Goal: Task Accomplishment & Management: Manage account settings

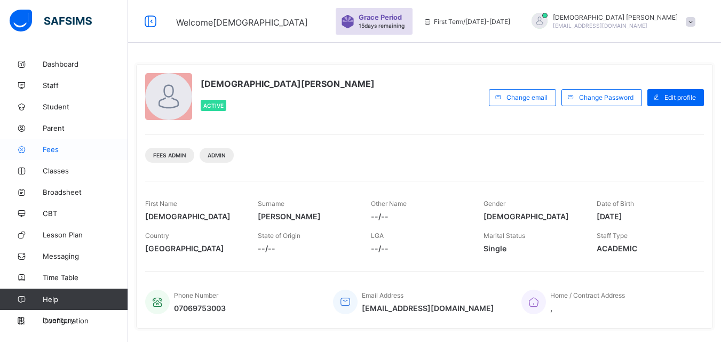
click at [52, 148] on span "Fees" at bounding box center [85, 149] width 85 height 9
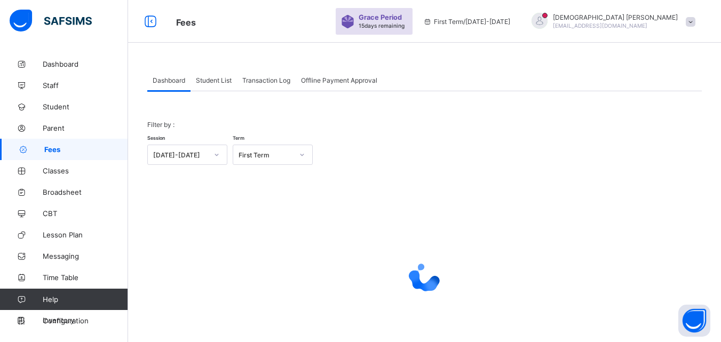
click at [216, 80] on span "Student List" at bounding box center [214, 80] width 36 height 8
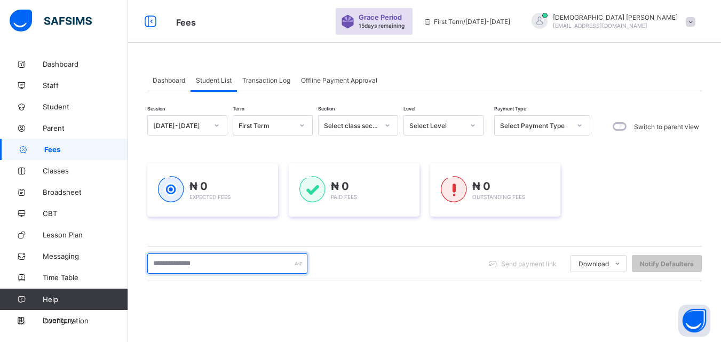
click at [210, 266] on input "text" at bounding box center [227, 264] width 160 height 20
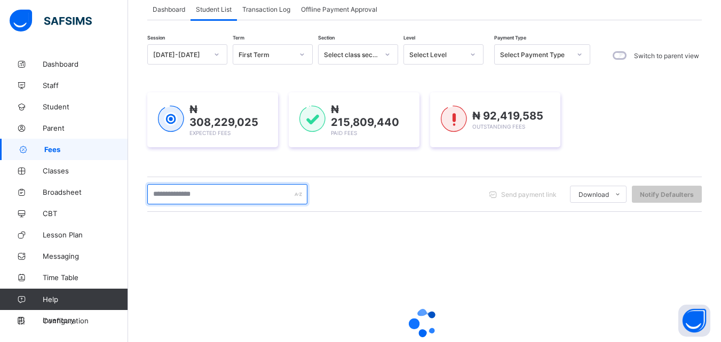
scroll to position [85, 0]
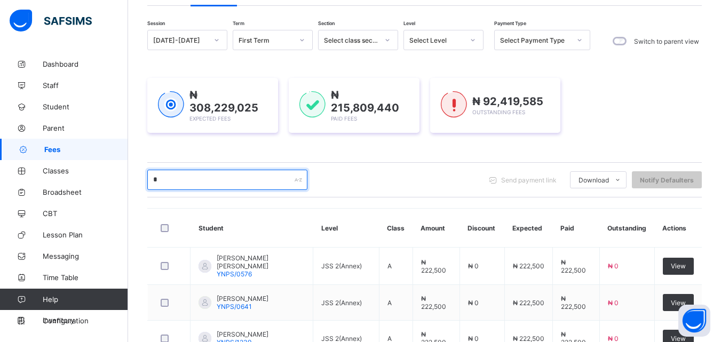
type input "*"
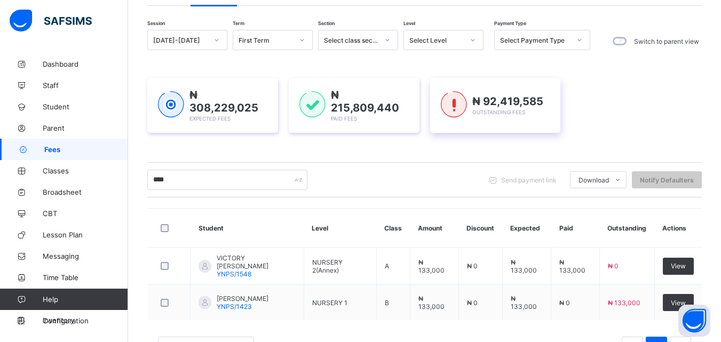
click at [476, 95] on span "₦ 92,419,585" at bounding box center [507, 101] width 71 height 13
click at [477, 95] on span "₦ 92,419,585" at bounding box center [507, 101] width 71 height 13
click at [467, 91] on img at bounding box center [454, 104] width 26 height 27
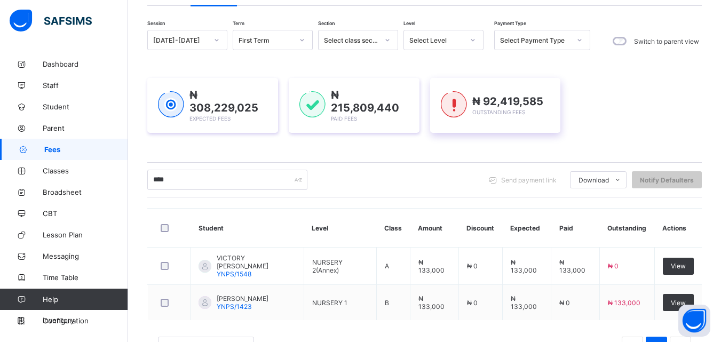
click at [467, 91] on img at bounding box center [454, 104] width 26 height 27
click at [465, 91] on img at bounding box center [454, 104] width 26 height 27
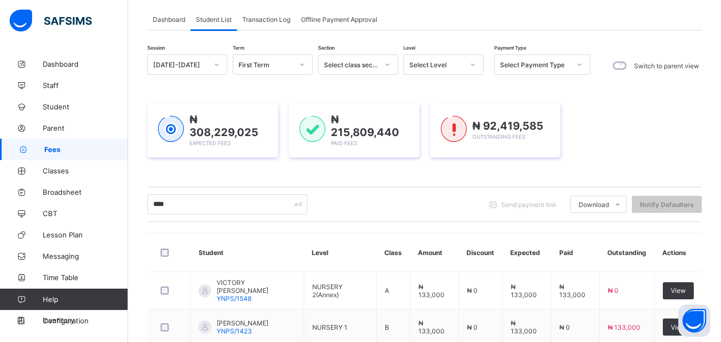
click at [472, 61] on icon at bounding box center [473, 64] width 6 height 11
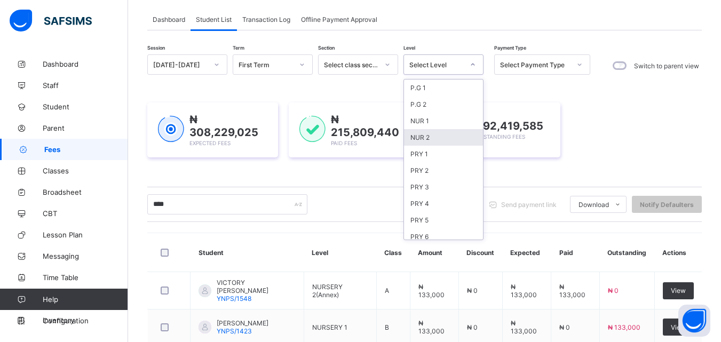
click at [422, 138] on div "NUR 2" at bounding box center [443, 137] width 79 height 17
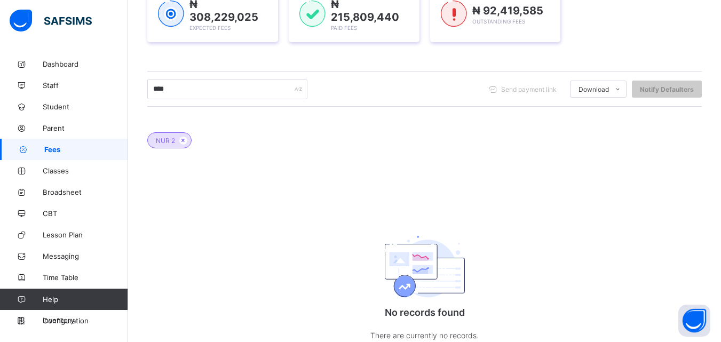
scroll to position [210, 0]
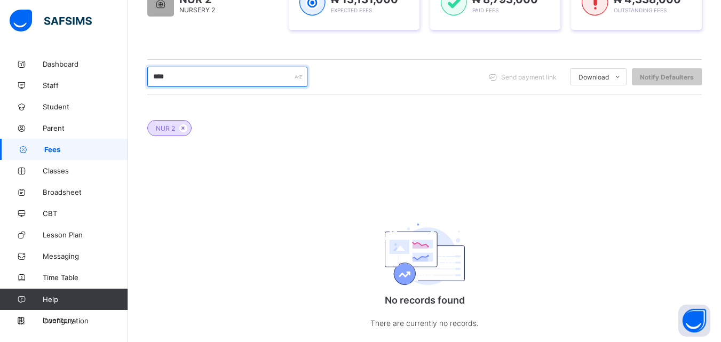
click at [194, 72] on input "****" at bounding box center [227, 77] width 160 height 20
type input "*"
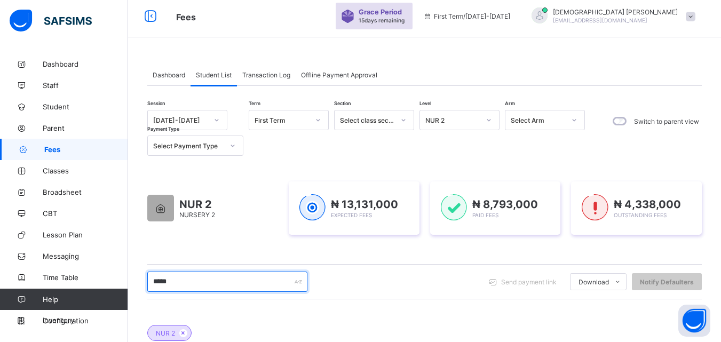
scroll to position [1, 0]
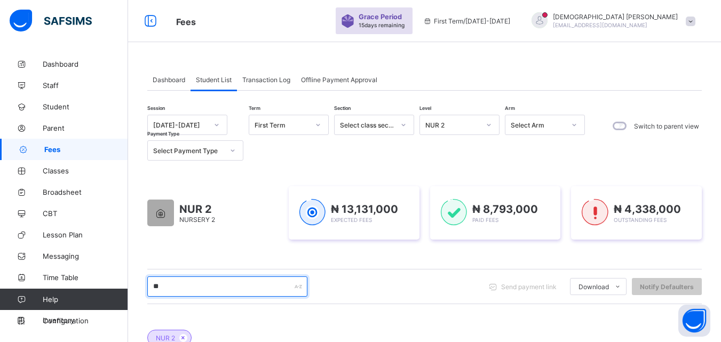
type input "*"
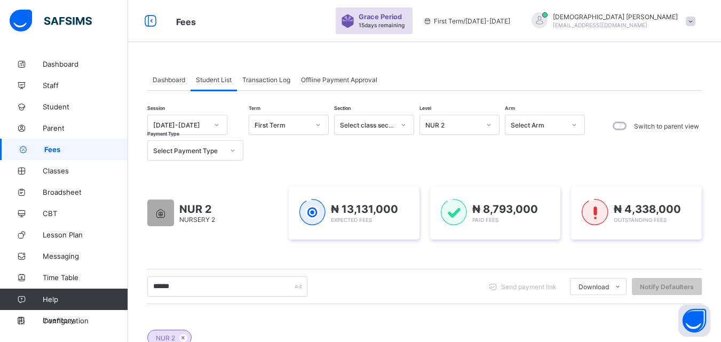
click at [487, 127] on icon at bounding box center [489, 125] width 6 height 11
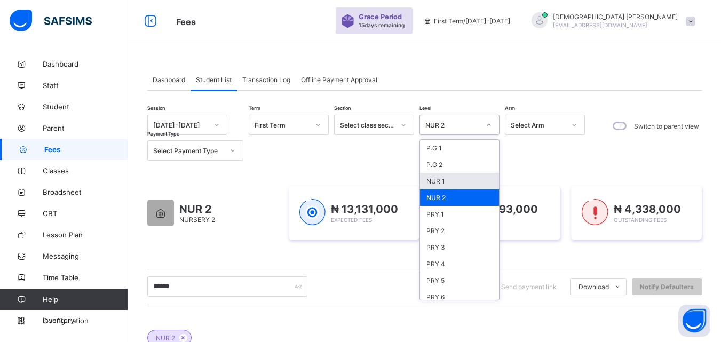
click at [440, 182] on div "NUR 1" at bounding box center [459, 181] width 79 height 17
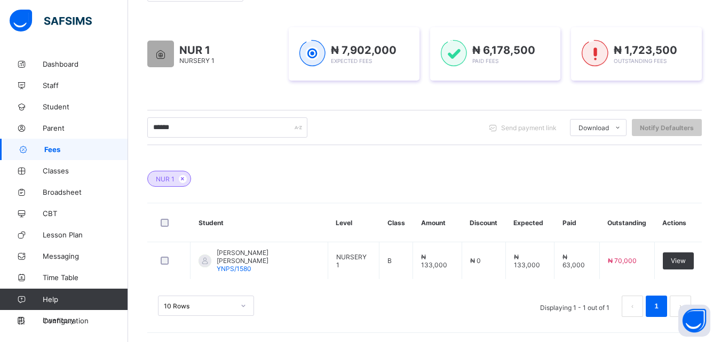
scroll to position [0, 0]
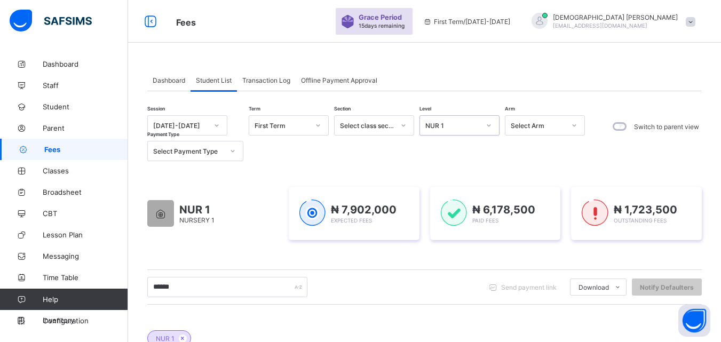
click at [485, 126] on div at bounding box center [489, 125] width 18 height 17
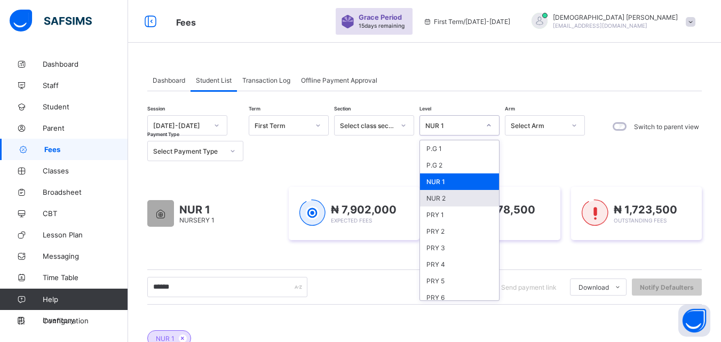
click at [443, 197] on div "NUR 2" at bounding box center [459, 198] width 79 height 17
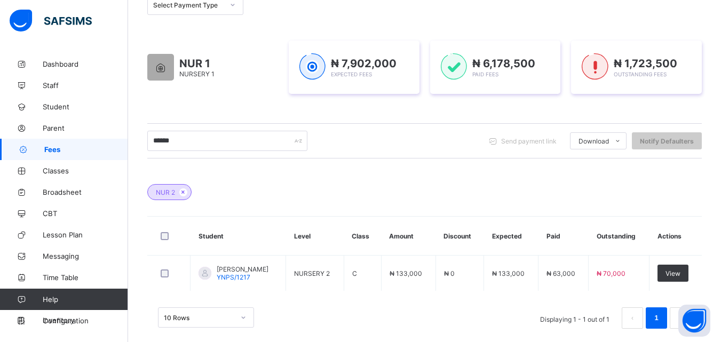
scroll to position [160, 0]
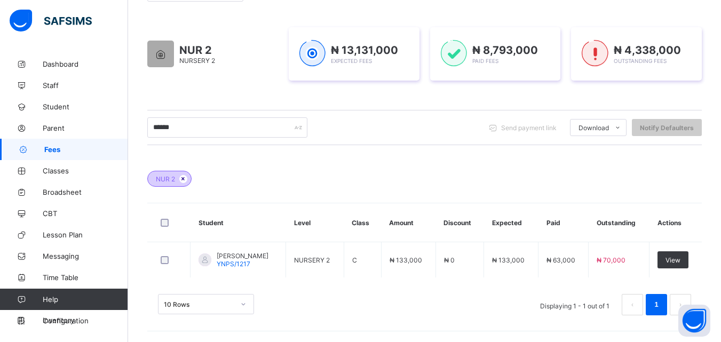
click at [183, 178] on icon at bounding box center [183, 179] width 9 height 6
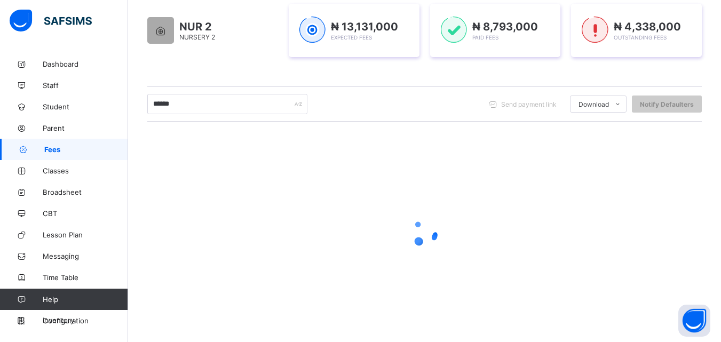
scroll to position [134, 0]
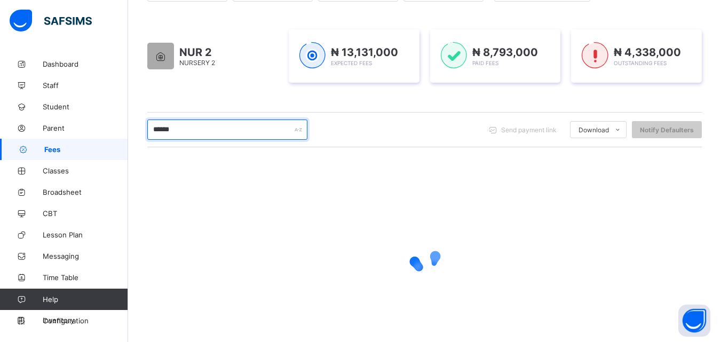
click at [225, 126] on input "******" at bounding box center [227, 130] width 160 height 20
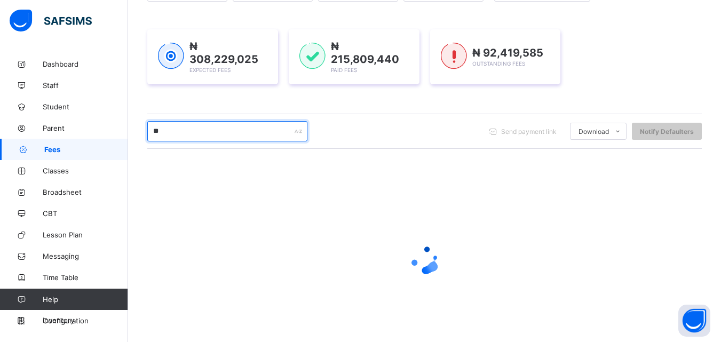
type input "*"
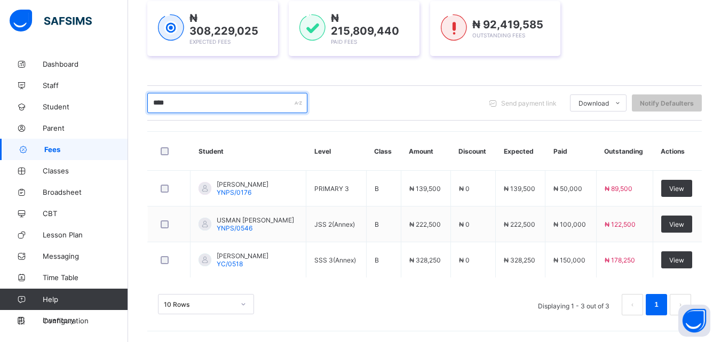
scroll to position [161, 0]
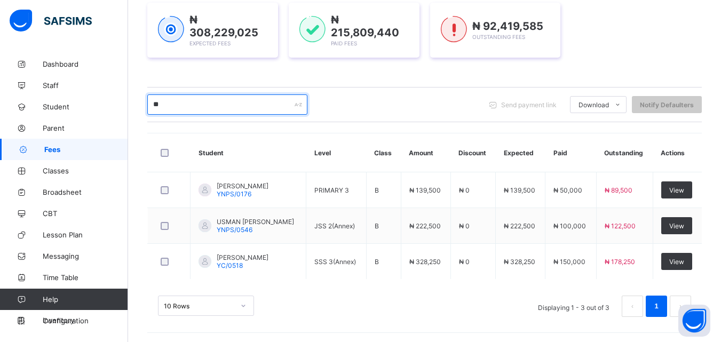
type input "*"
click at [187, 102] on input "text" at bounding box center [227, 104] width 160 height 20
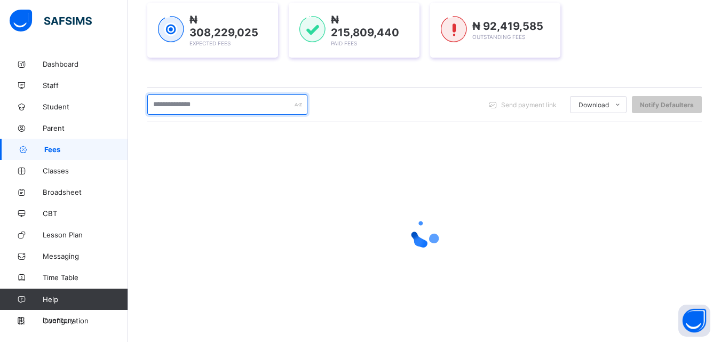
scroll to position [168, 0]
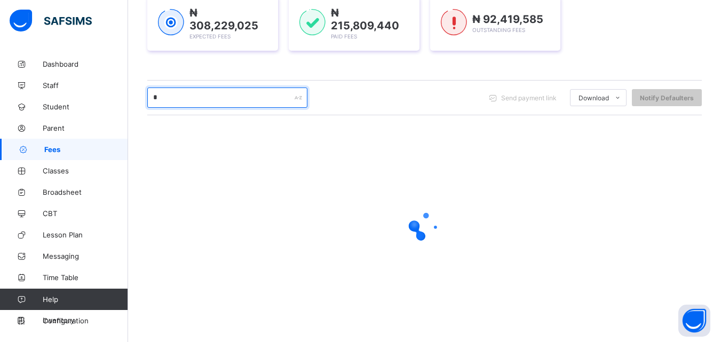
type input "****"
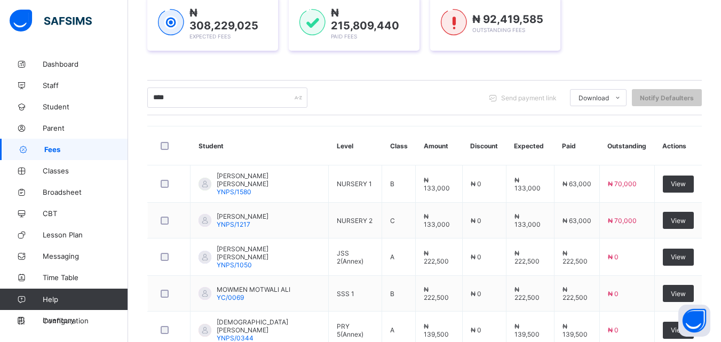
click at [684, 117] on div "Session 2025-2026 Term First Term Section Select class section Level Select Lev…" at bounding box center [424, 172] width 555 height 449
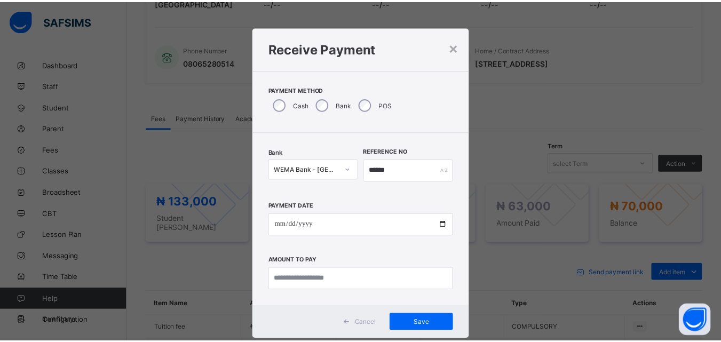
scroll to position [7, 0]
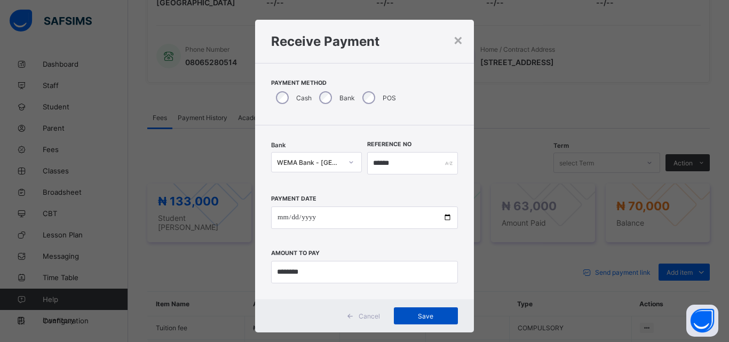
type input "********"
click at [424, 316] on span "Save" at bounding box center [426, 316] width 48 height 8
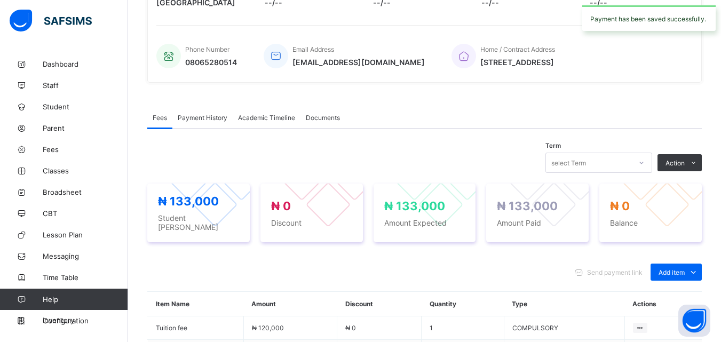
click at [212, 117] on span "Payment History" at bounding box center [203, 118] width 50 height 8
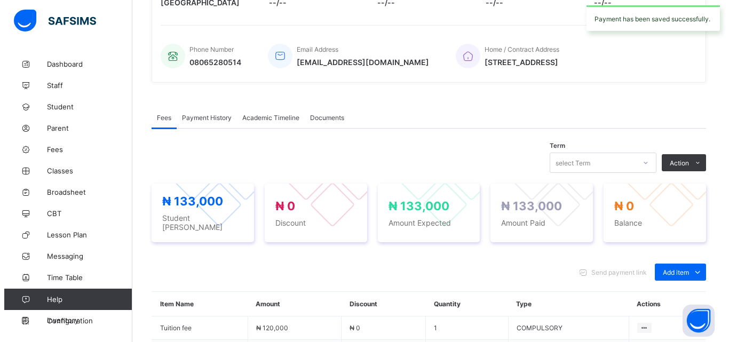
scroll to position [196, 0]
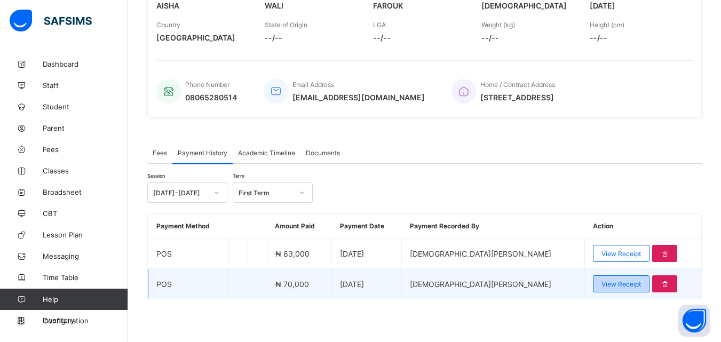
click at [602, 286] on span "View Receipt" at bounding box center [622, 284] width 40 height 8
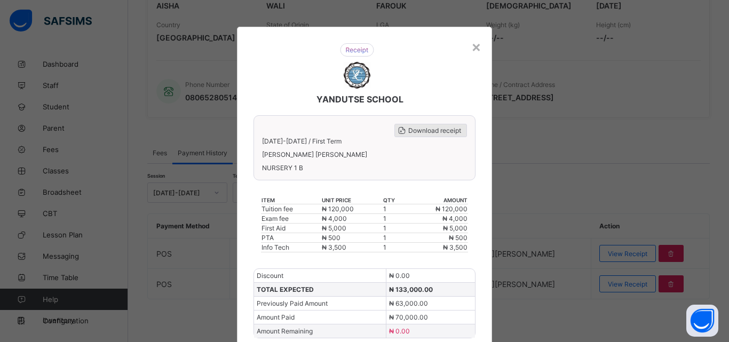
click at [434, 125] on div "Download receipt" at bounding box center [430, 130] width 73 height 13
click at [475, 49] on div "×" at bounding box center [476, 46] width 10 height 18
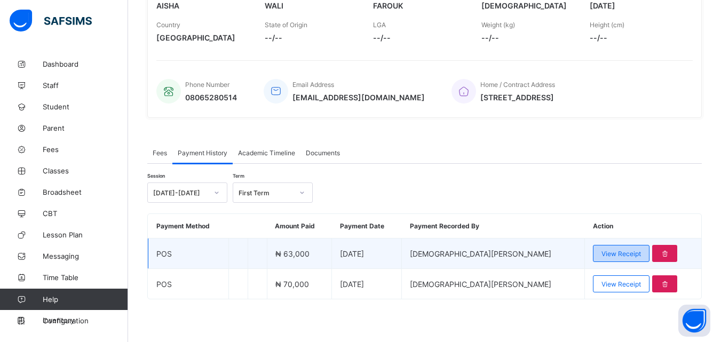
click at [605, 254] on span "View Receipt" at bounding box center [622, 254] width 40 height 8
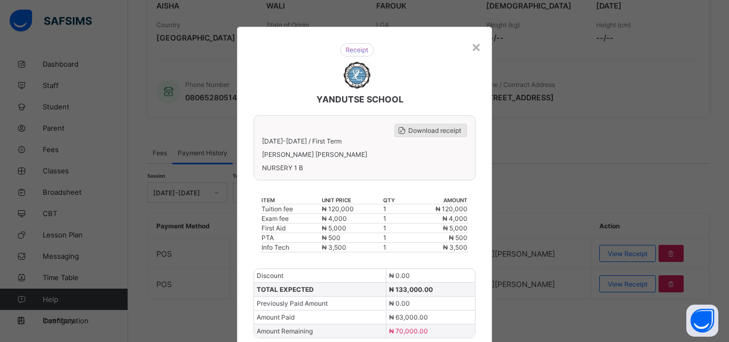
click at [432, 131] on span "Download receipt" at bounding box center [434, 131] width 53 height 8
click at [471, 46] on div "×" at bounding box center [476, 46] width 10 height 18
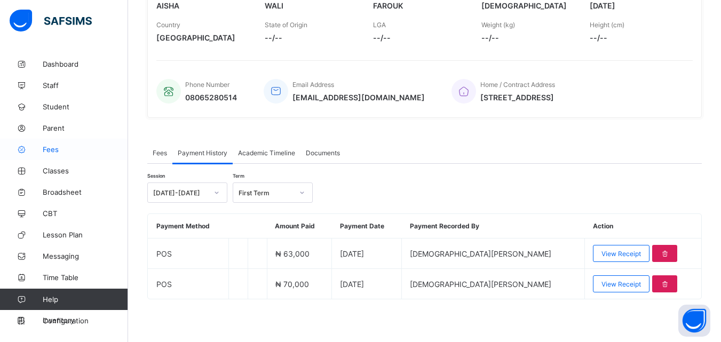
click at [52, 152] on span "Fees" at bounding box center [85, 149] width 85 height 9
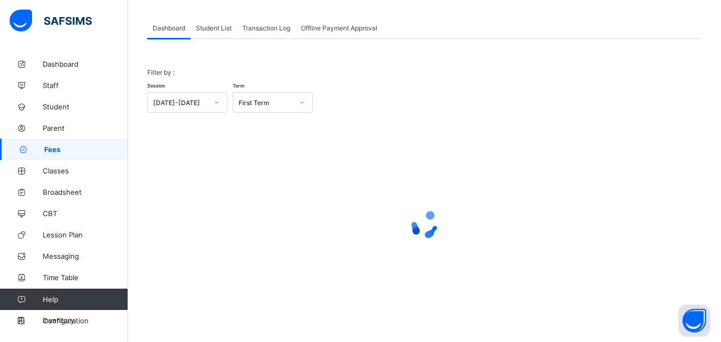
scroll to position [52, 0]
click at [212, 24] on span "Student List" at bounding box center [214, 28] width 36 height 8
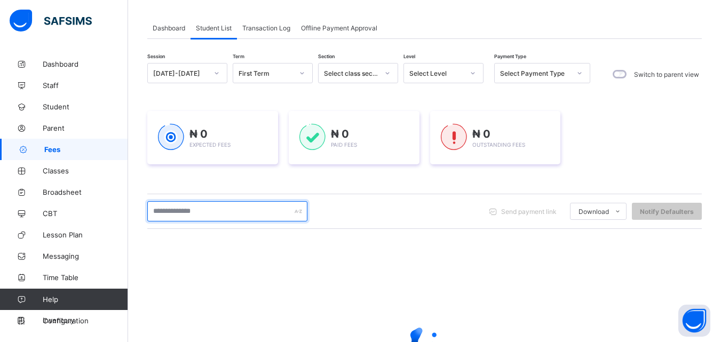
click at [191, 208] on input "text" at bounding box center [227, 211] width 160 height 20
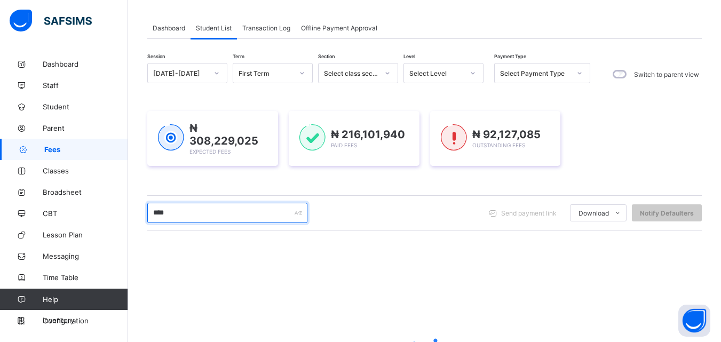
type input "****"
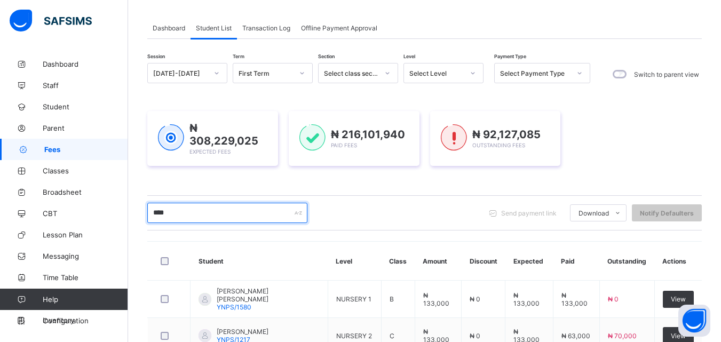
scroll to position [168, 0]
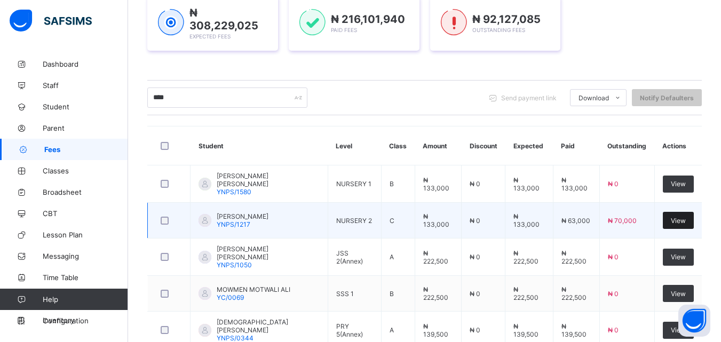
click at [683, 212] on div "View" at bounding box center [678, 220] width 31 height 17
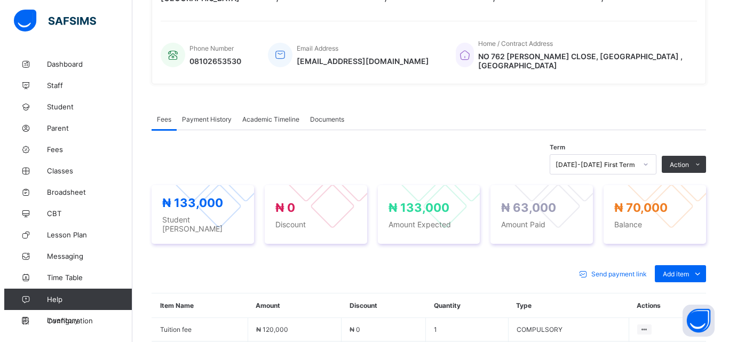
scroll to position [281, 0]
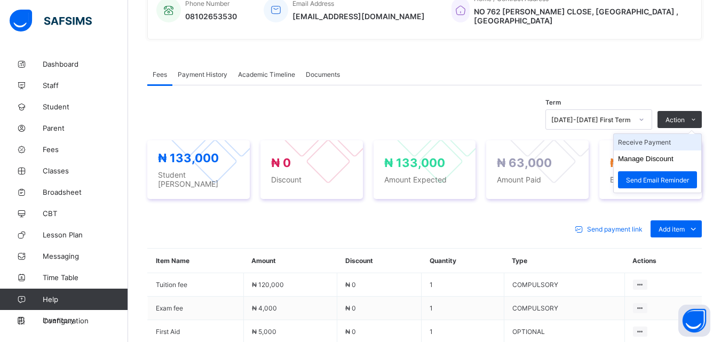
click at [659, 135] on li "Receive Payment" at bounding box center [658, 142] width 88 height 17
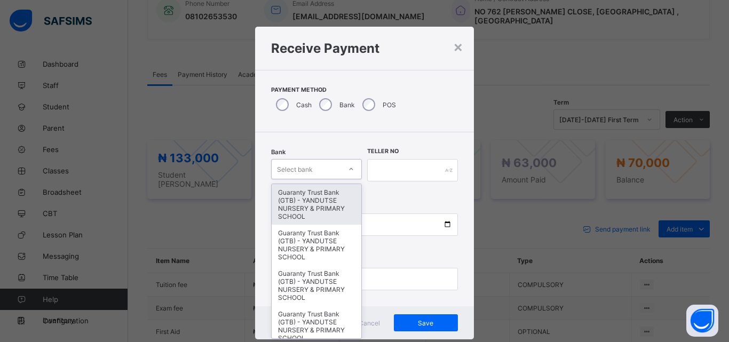
click at [350, 172] on div at bounding box center [351, 169] width 18 height 17
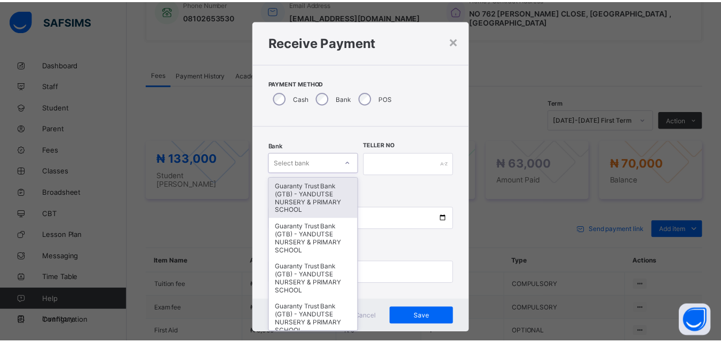
scroll to position [7, 0]
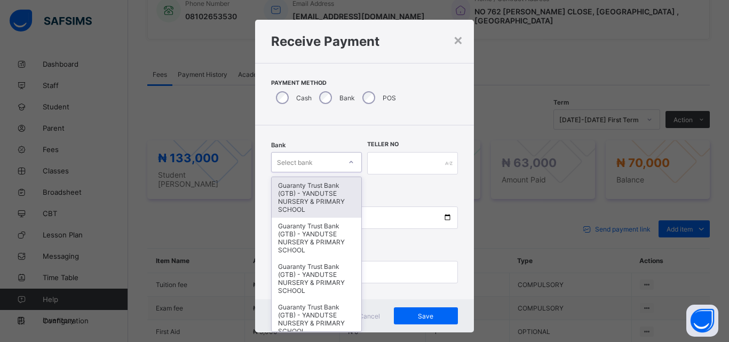
type input "*"
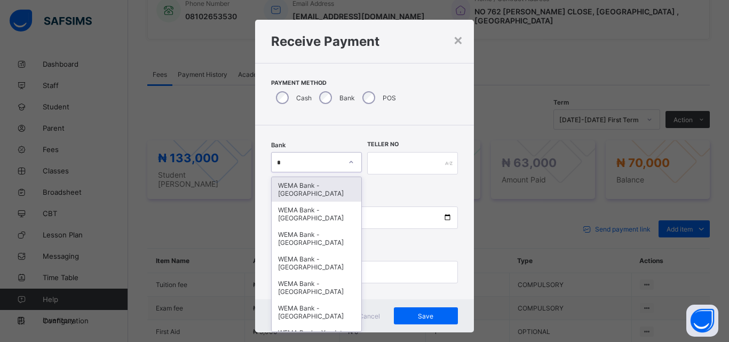
click at [300, 189] on div "WEMA Bank - YANDUTSE COLLEGE" at bounding box center [317, 189] width 90 height 25
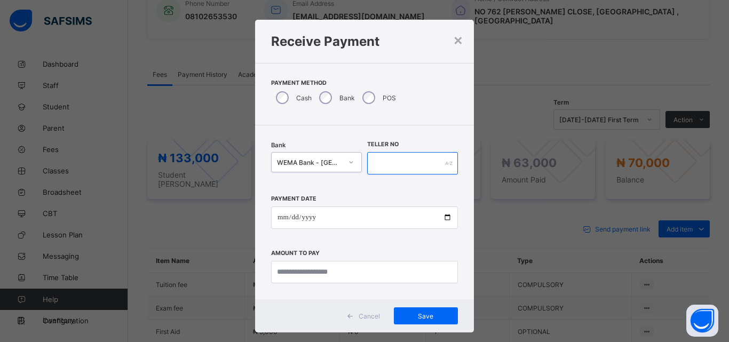
click at [405, 162] on input "text" at bounding box center [412, 163] width 91 height 22
click at [406, 168] on input "text" at bounding box center [412, 163] width 91 height 22
type input "*"
type input "******"
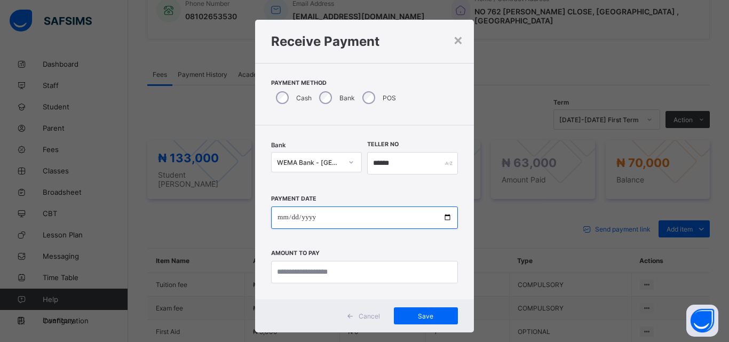
click at [445, 216] on input "date" at bounding box center [364, 218] width 187 height 22
type input "**********"
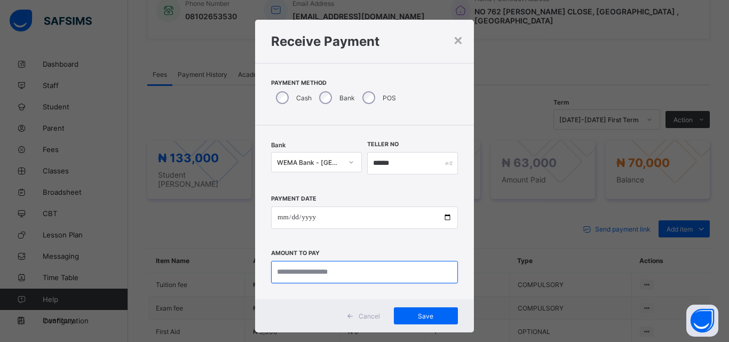
click at [338, 276] on input "currency" at bounding box center [364, 272] width 187 height 22
type input "********"
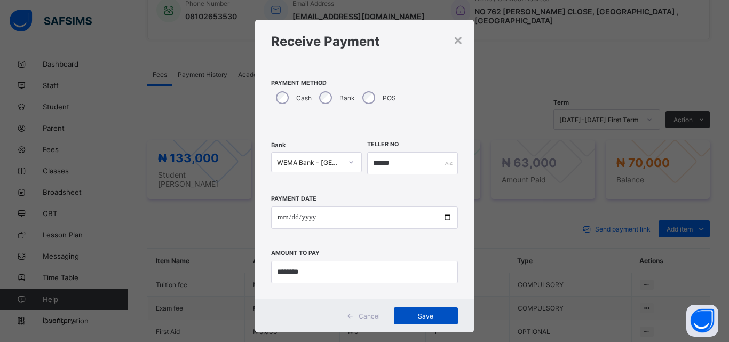
click at [425, 312] on span "Save" at bounding box center [426, 316] width 48 height 8
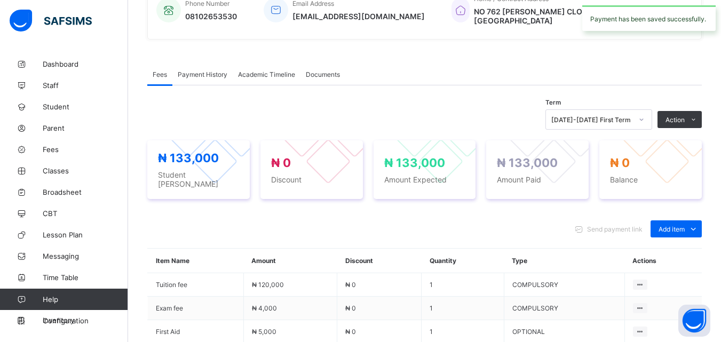
click at [210, 70] on span "Payment History" at bounding box center [203, 74] width 50 height 8
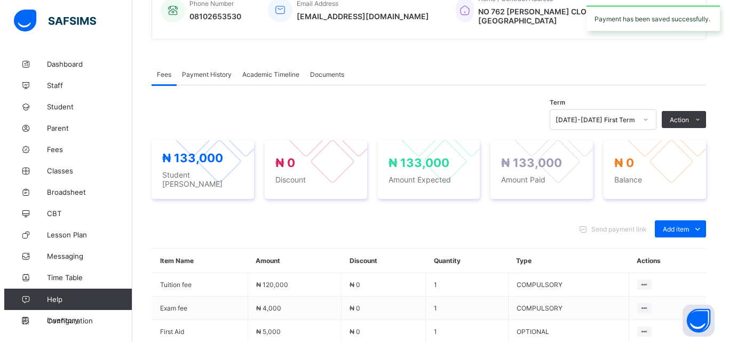
scroll to position [196, 0]
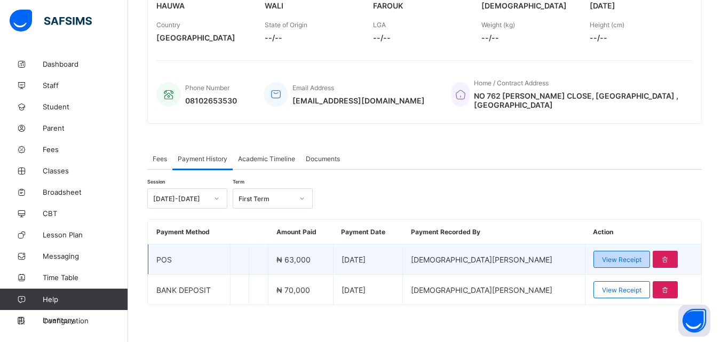
click at [603, 256] on span "View Receipt" at bounding box center [622, 260] width 40 height 8
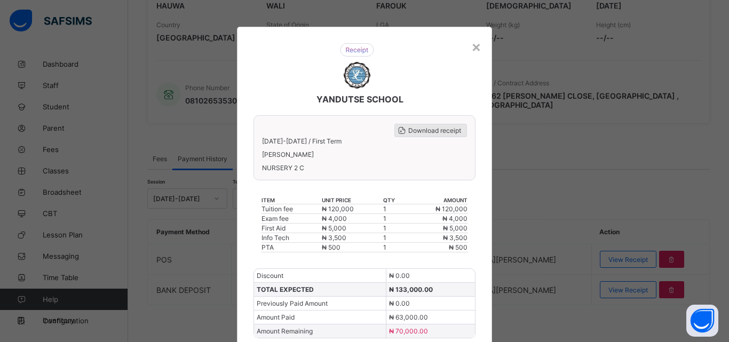
click at [435, 131] on span "Download receipt" at bounding box center [434, 131] width 53 height 8
click at [444, 129] on span "Download receipt" at bounding box center [434, 131] width 53 height 8
click at [475, 50] on div "×" at bounding box center [476, 46] width 10 height 18
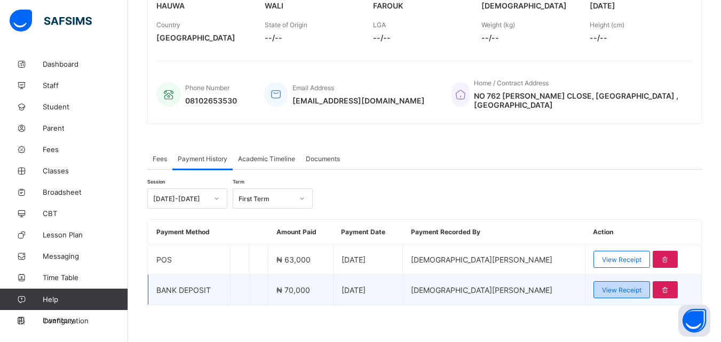
click at [602, 288] on span "View Receipt" at bounding box center [622, 290] width 40 height 8
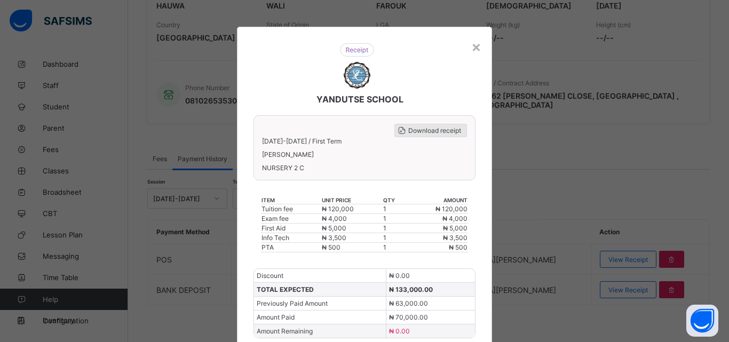
click at [428, 127] on span "Download receipt" at bounding box center [434, 131] width 53 height 8
click at [475, 47] on div "×" at bounding box center [476, 46] width 10 height 18
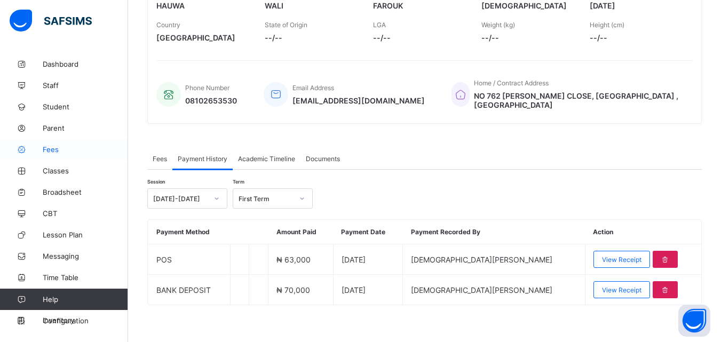
click at [53, 148] on span "Fees" at bounding box center [85, 149] width 85 height 9
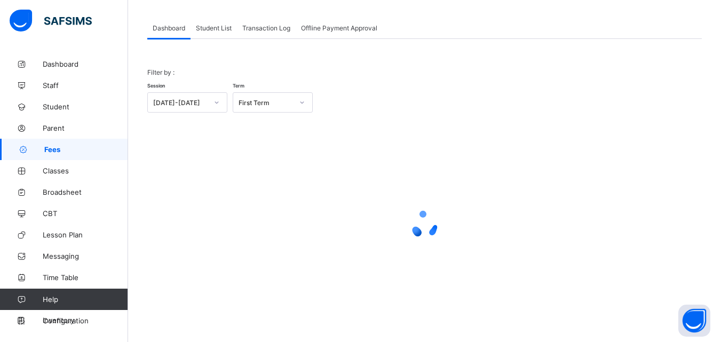
scroll to position [52, 0]
click at [210, 22] on div "Student List" at bounding box center [214, 27] width 46 height 21
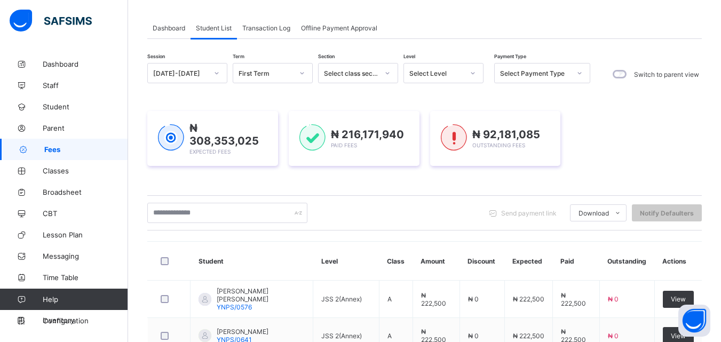
click at [187, 107] on div "₦ 308,353,025 Expected Fees ₦ 216,171,940 Paid Fees ₦ 92,181,085 Outstanding Fe…" at bounding box center [424, 138] width 555 height 87
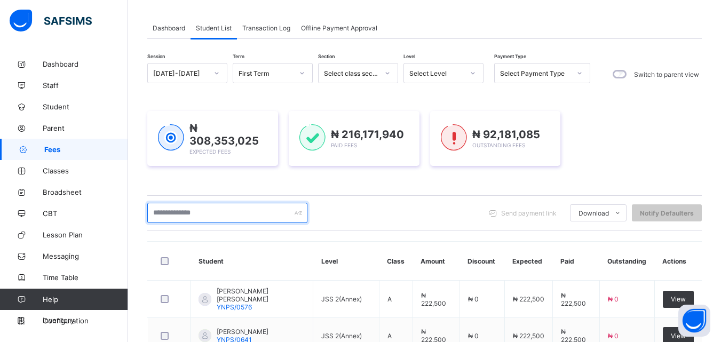
click at [254, 203] on input "text" at bounding box center [227, 213] width 160 height 20
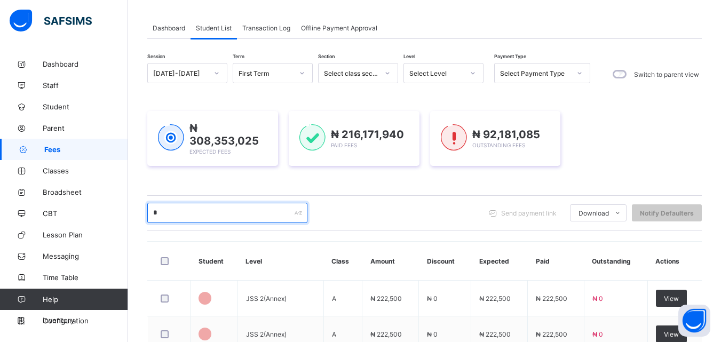
scroll to position [159, 0]
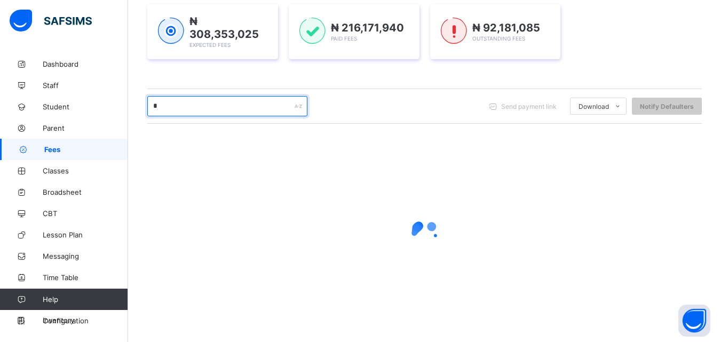
type input "****"
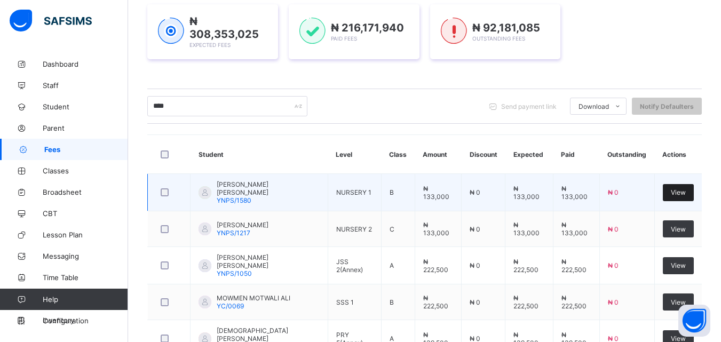
click at [684, 189] on span "View" at bounding box center [678, 192] width 15 height 8
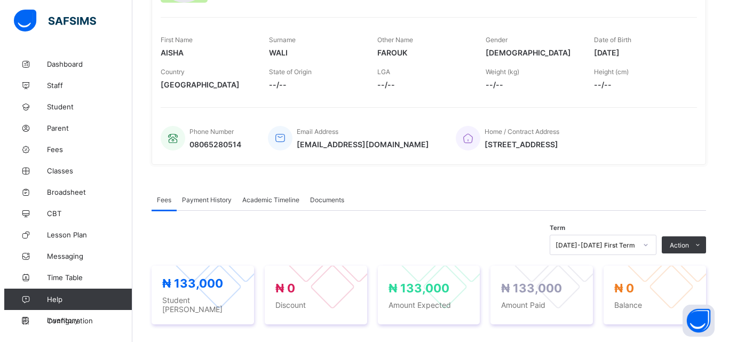
scroll to position [171, 0]
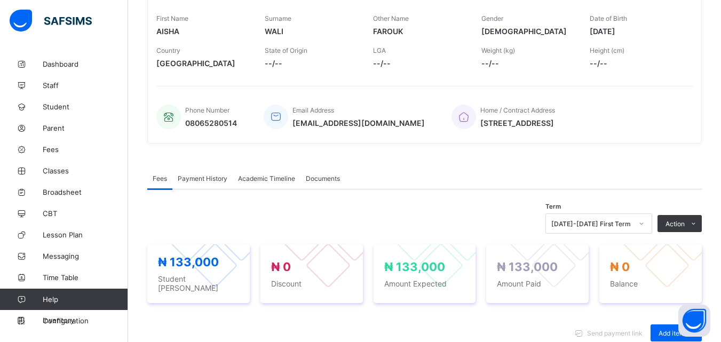
click at [207, 179] on span "Payment History" at bounding box center [203, 179] width 50 height 8
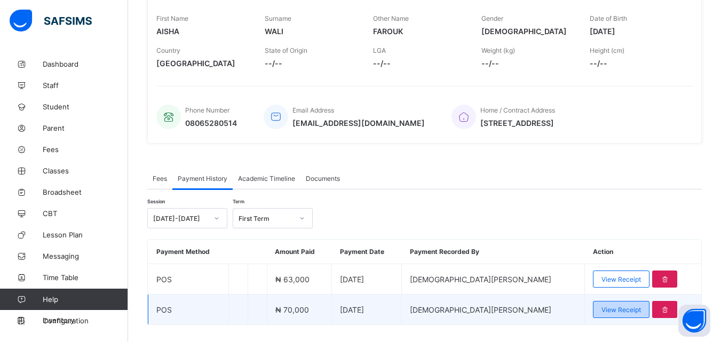
click at [602, 308] on span "View Receipt" at bounding box center [622, 310] width 40 height 8
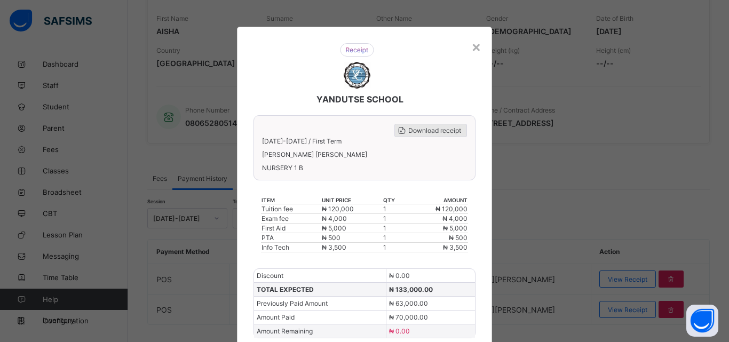
click at [431, 130] on span "Download receipt" at bounding box center [434, 131] width 53 height 8
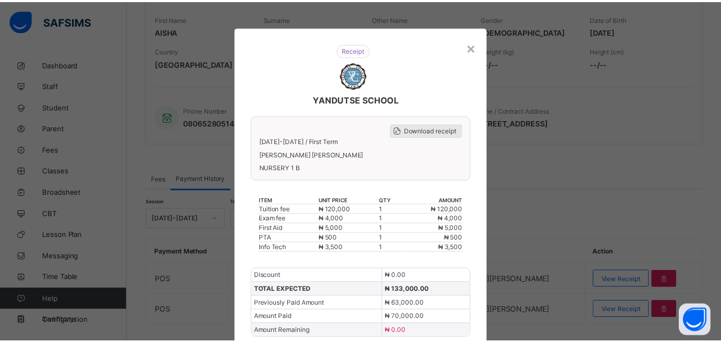
scroll to position [0, 0]
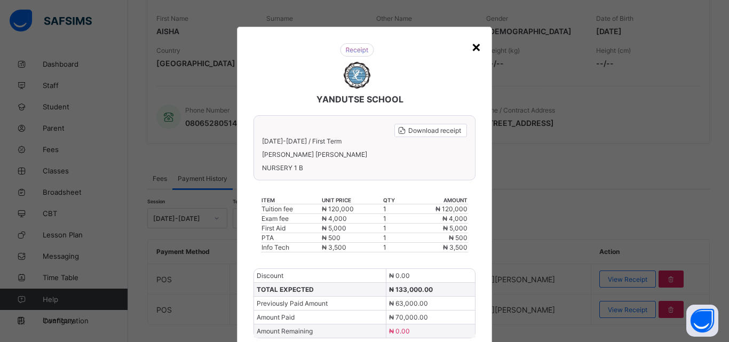
click at [473, 47] on div "×" at bounding box center [476, 46] width 10 height 18
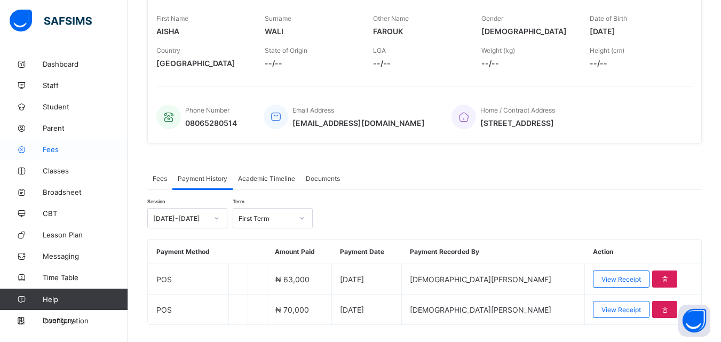
click at [54, 152] on span "Fees" at bounding box center [85, 149] width 85 height 9
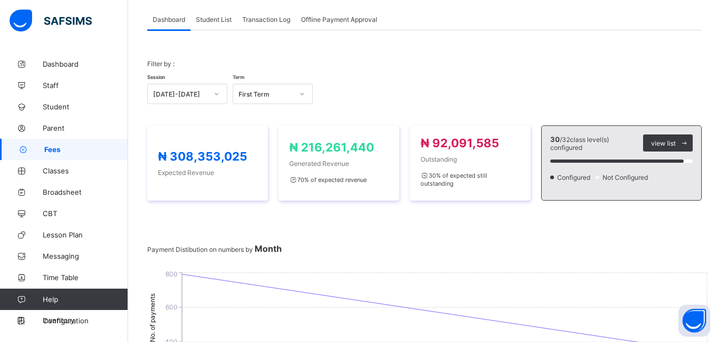
scroll to position [43, 0]
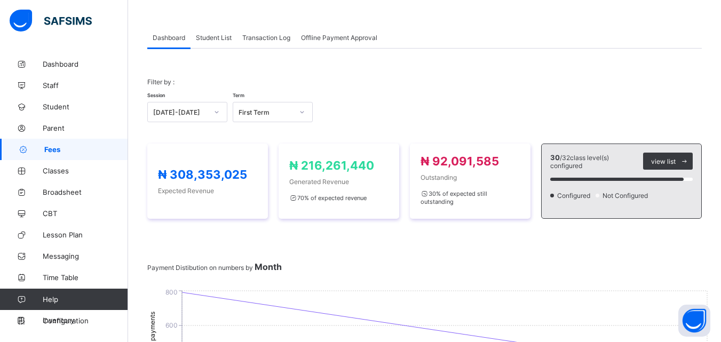
click at [207, 35] on span "Student List" at bounding box center [214, 38] width 36 height 8
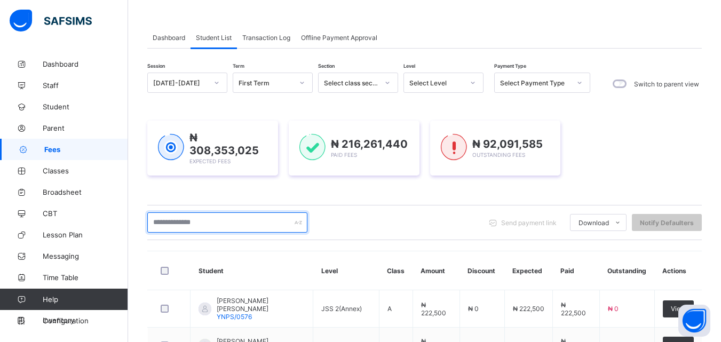
click at [200, 216] on input "text" at bounding box center [227, 222] width 160 height 20
click at [201, 222] on input "text" at bounding box center [227, 222] width 160 height 20
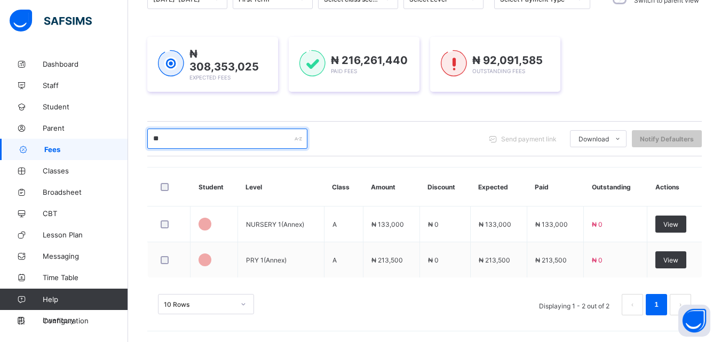
scroll to position [125, 0]
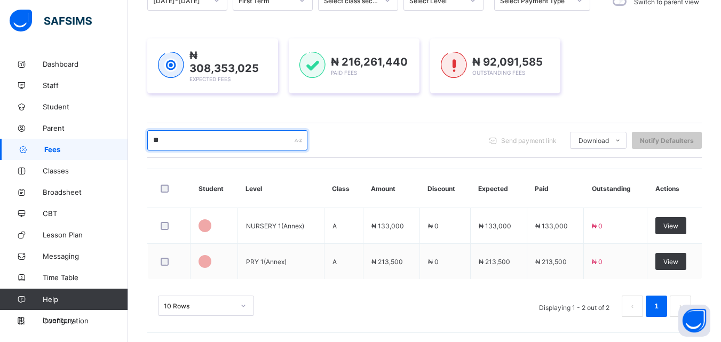
type input "*"
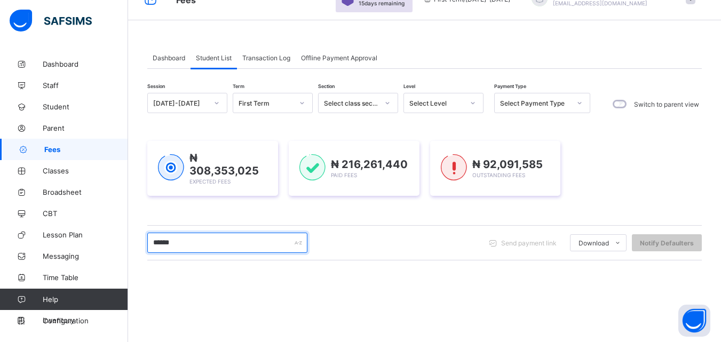
scroll to position [20, 0]
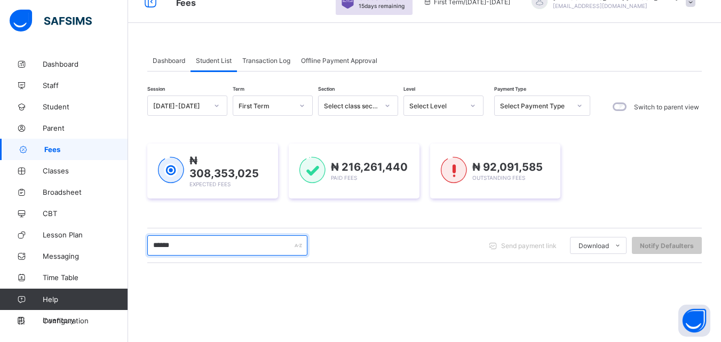
type input "******"
click at [477, 108] on div at bounding box center [473, 105] width 18 height 17
click at [474, 103] on icon at bounding box center [473, 105] width 6 height 11
click at [473, 106] on icon at bounding box center [473, 105] width 6 height 11
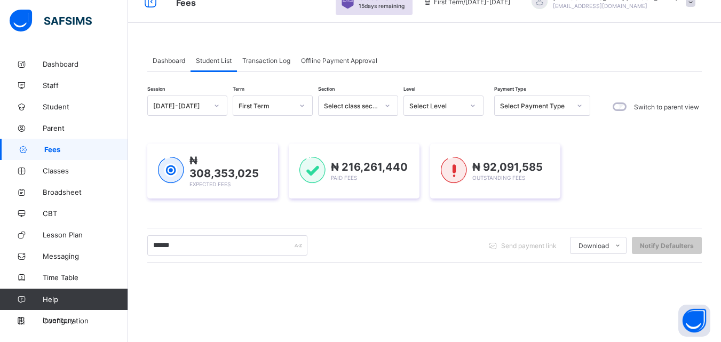
click at [473, 106] on icon at bounding box center [473, 105] width 6 height 11
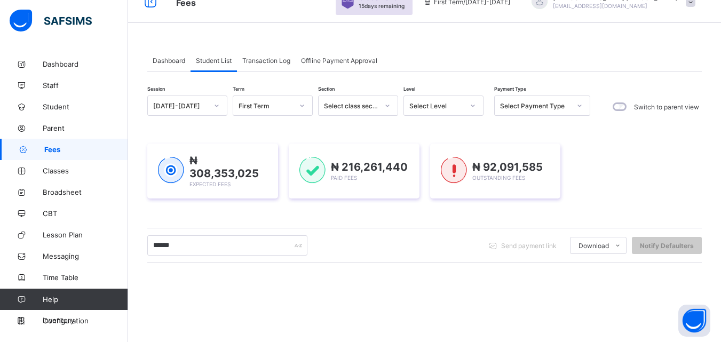
click at [473, 106] on icon at bounding box center [473, 105] width 6 height 11
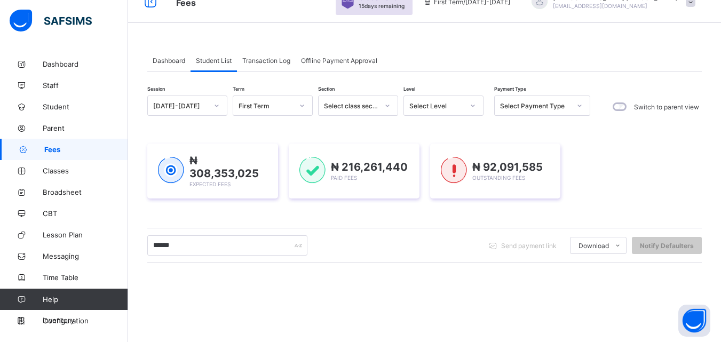
click at [473, 106] on icon at bounding box center [473, 105] width 6 height 11
click at [473, 105] on icon at bounding box center [473, 105] width 6 height 11
click at [474, 62] on div "Dashboard Student List Transaction Log Offline Payment Approval" at bounding box center [424, 61] width 555 height 22
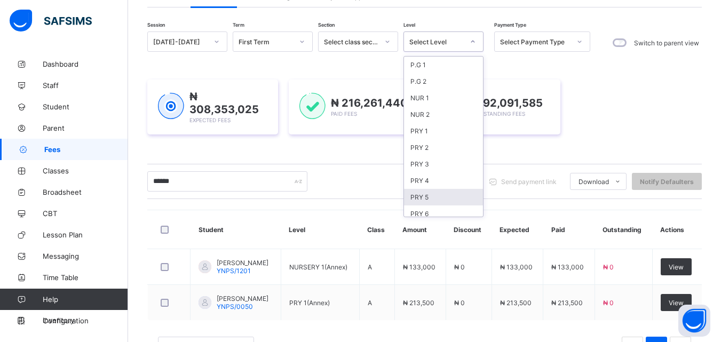
scroll to position [386, 0]
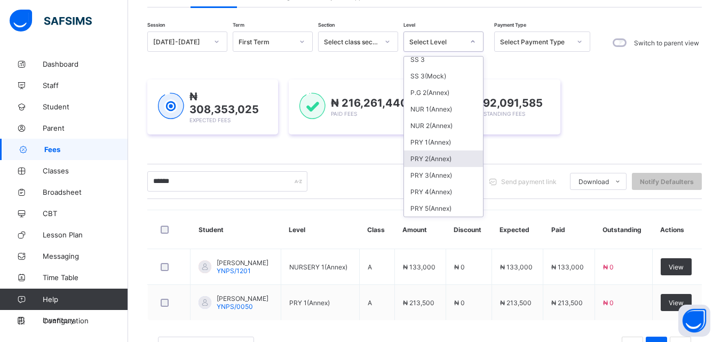
click at [437, 159] on div "PRY 2(Annex)" at bounding box center [443, 159] width 79 height 17
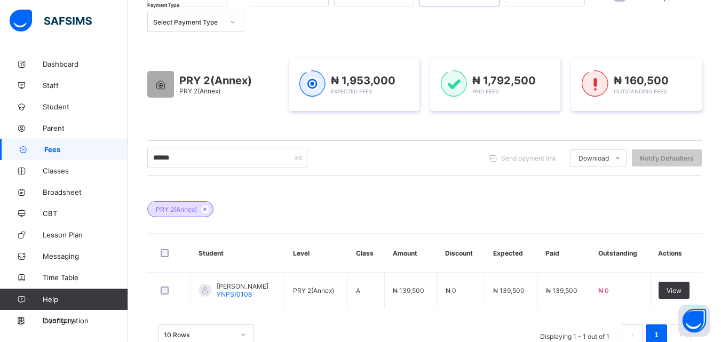
scroll to position [160, 0]
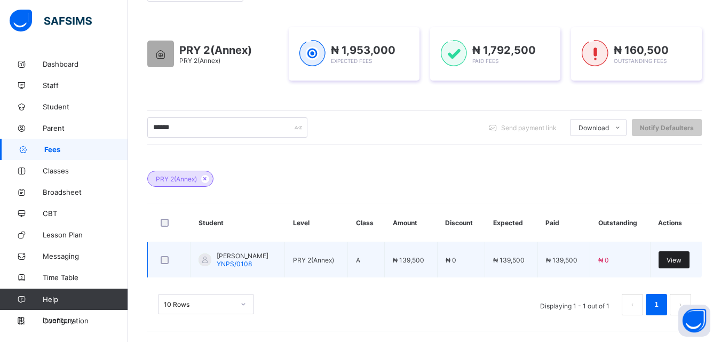
click at [682, 262] on span "View" at bounding box center [674, 260] width 15 height 8
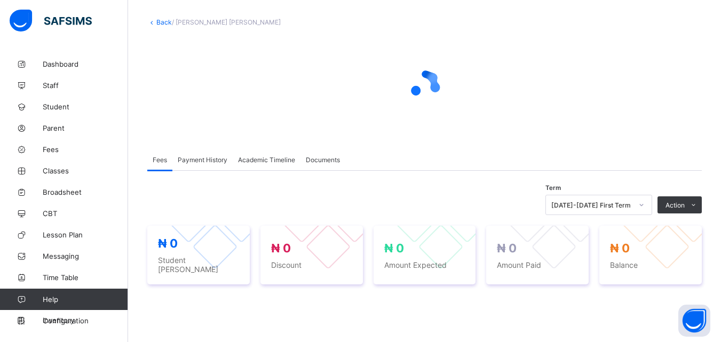
scroll to position [107, 0]
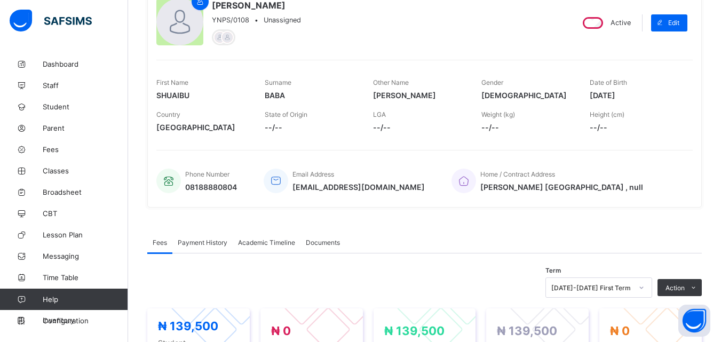
click at [193, 243] on span "Payment History" at bounding box center [203, 243] width 50 height 8
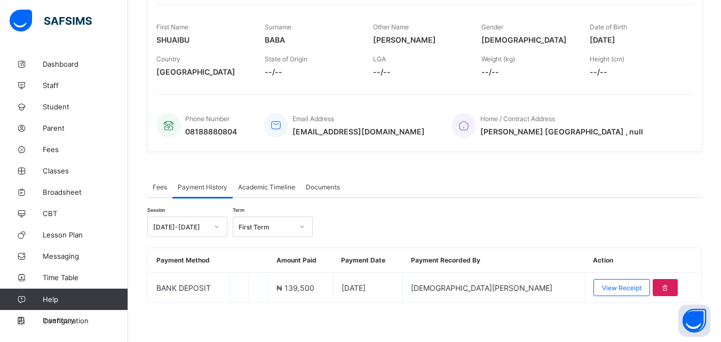
scroll to position [166, 0]
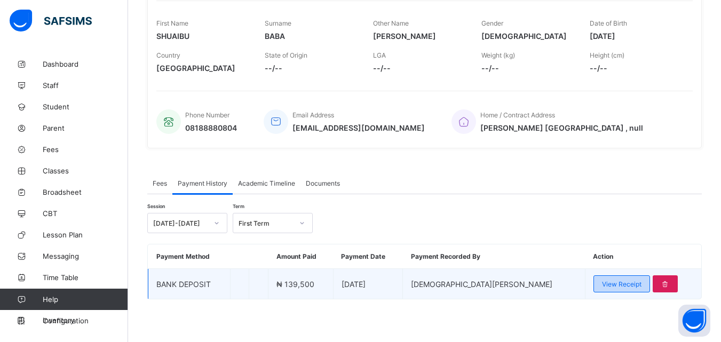
click at [609, 283] on span "View Receipt" at bounding box center [622, 284] width 40 height 8
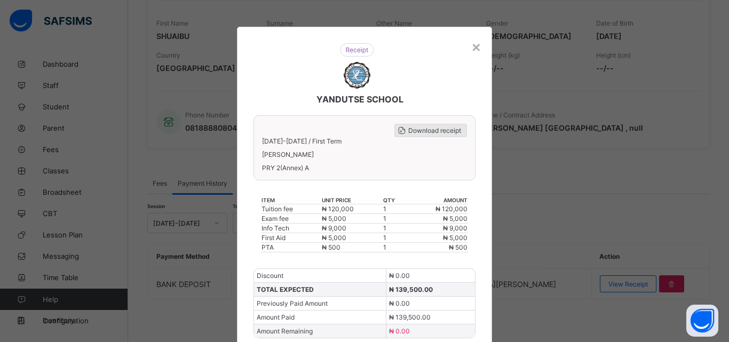
click at [417, 129] on span "Download receipt" at bounding box center [434, 131] width 53 height 8
click at [471, 45] on div "×" at bounding box center [476, 46] width 10 height 18
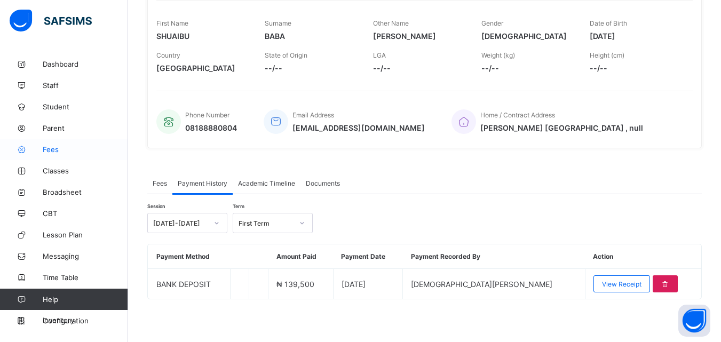
click at [52, 149] on span "Fees" at bounding box center [85, 149] width 85 height 9
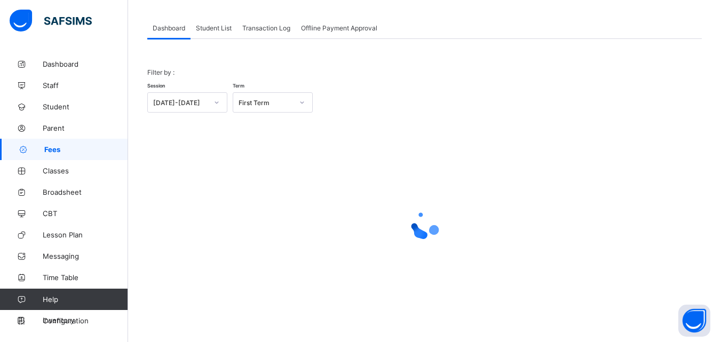
scroll to position [52, 0]
click at [221, 27] on span "Student List" at bounding box center [214, 28] width 36 height 8
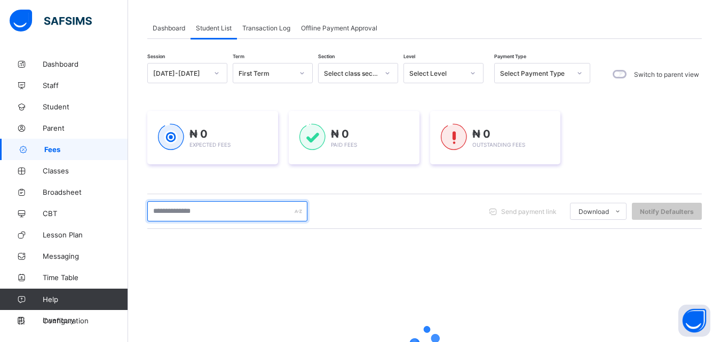
click at [196, 216] on input "text" at bounding box center [227, 211] width 160 height 20
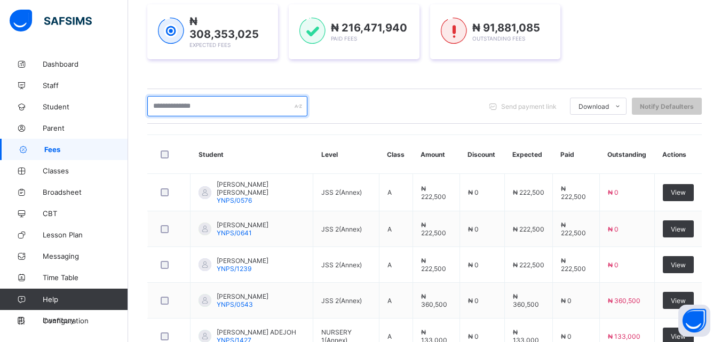
click at [217, 102] on input "text" at bounding box center [227, 106] width 160 height 20
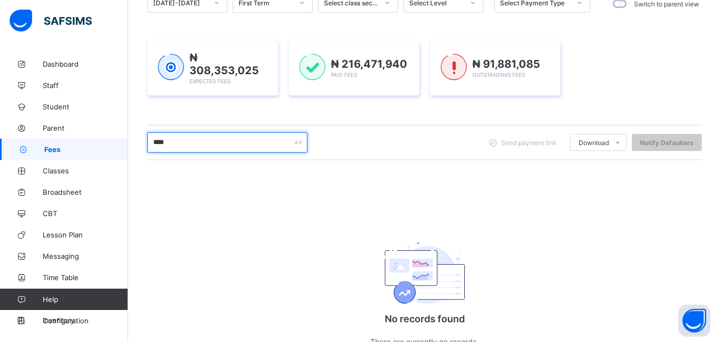
scroll to position [101, 0]
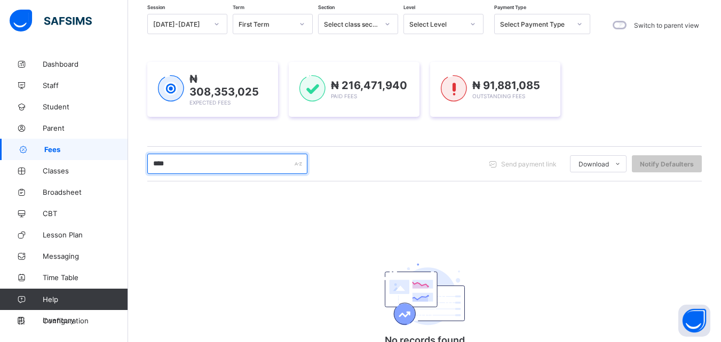
type input "****"
click at [475, 24] on icon at bounding box center [473, 24] width 6 height 11
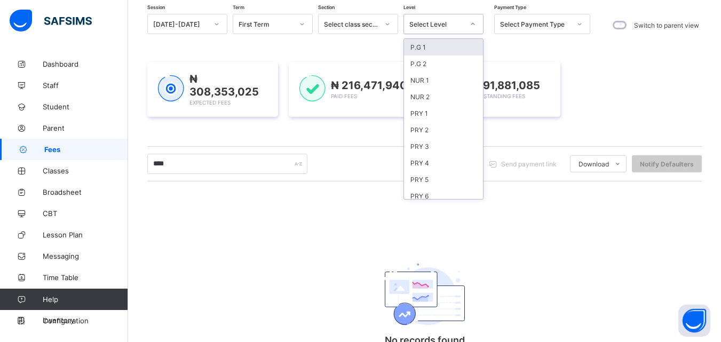
click at [472, 24] on icon at bounding box center [473, 24] width 4 height 2
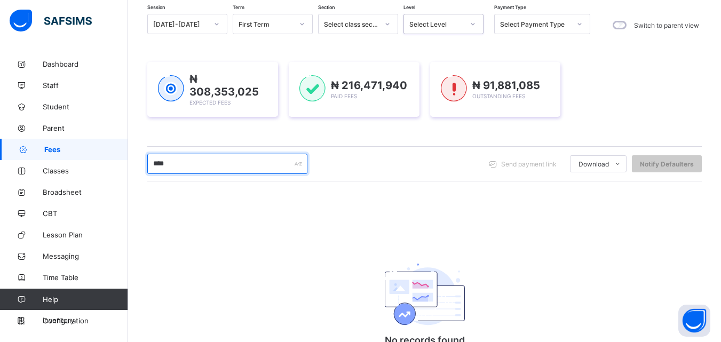
click at [234, 165] on input "****" at bounding box center [227, 164] width 160 height 20
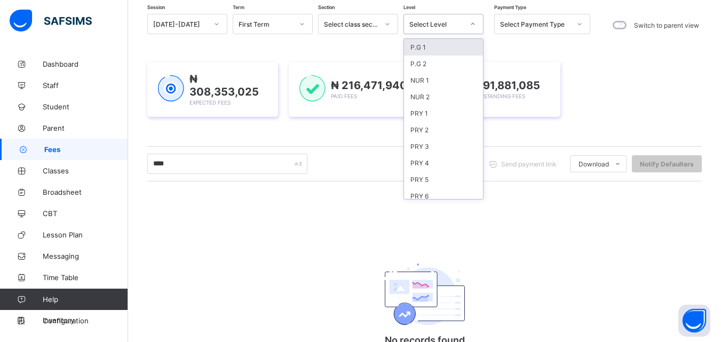
click at [476, 19] on div at bounding box center [473, 23] width 18 height 17
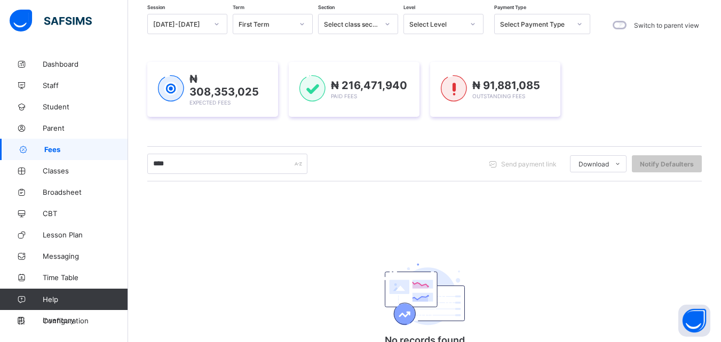
click at [533, 140] on div "Session [DATE]-[DATE] Term First Term Section Select class section Level Select…" at bounding box center [424, 202] width 555 height 377
click at [56, 125] on span "Parent" at bounding box center [85, 128] width 85 height 9
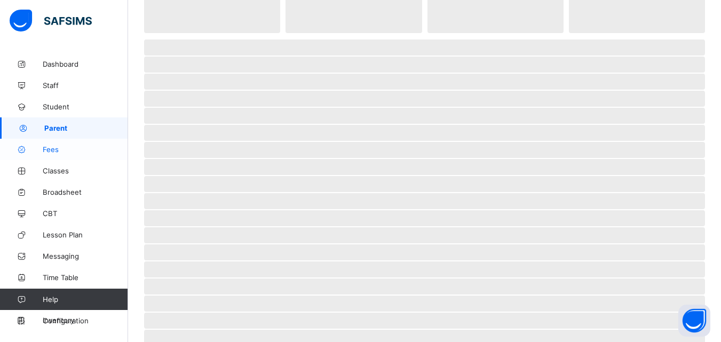
click at [51, 152] on span "Fees" at bounding box center [85, 149] width 85 height 9
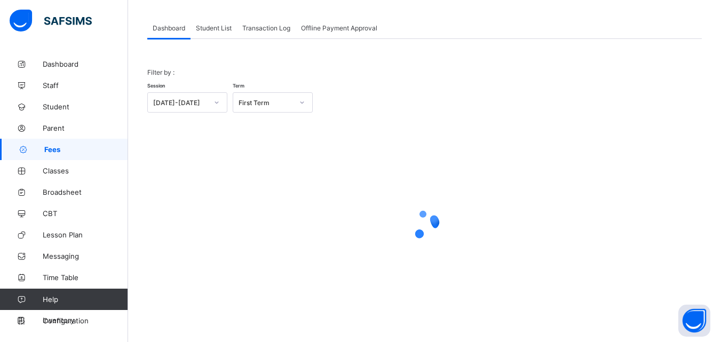
scroll to position [52, 0]
click at [213, 21] on div "Student List" at bounding box center [214, 27] width 46 height 21
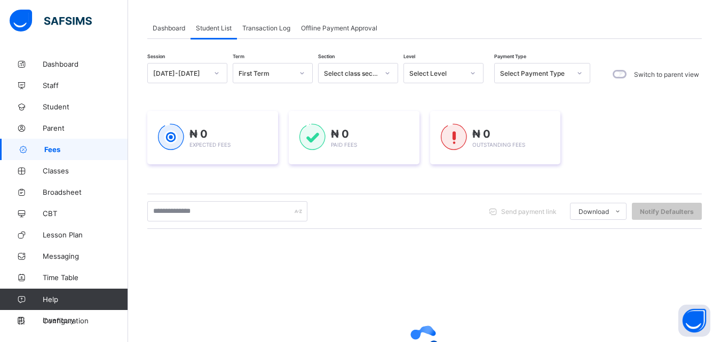
click at [474, 75] on icon at bounding box center [473, 73] width 6 height 11
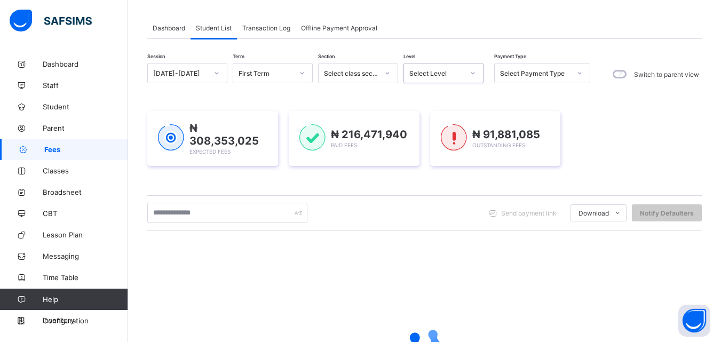
click at [458, 78] on div "Select Level" at bounding box center [433, 73] width 59 height 15
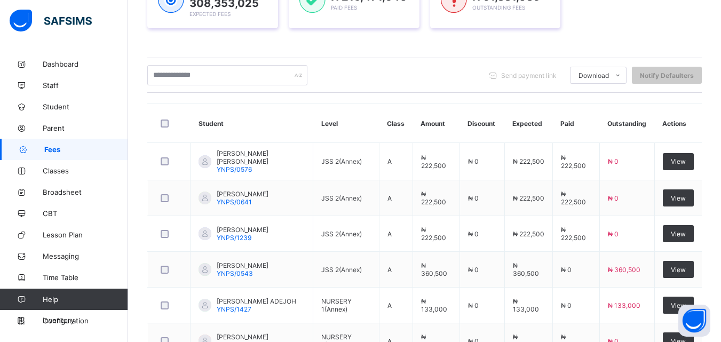
scroll to position [146, 0]
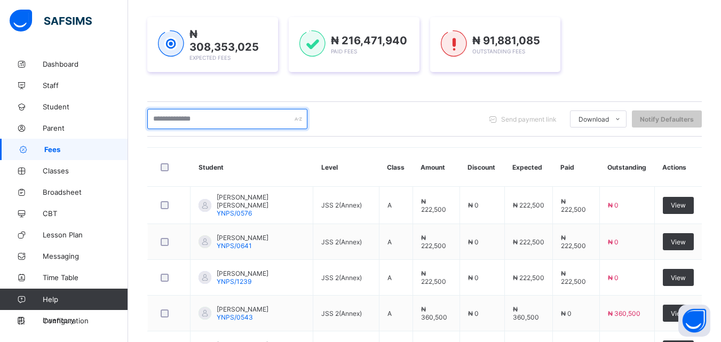
click at [187, 122] on input "text" at bounding box center [227, 119] width 160 height 20
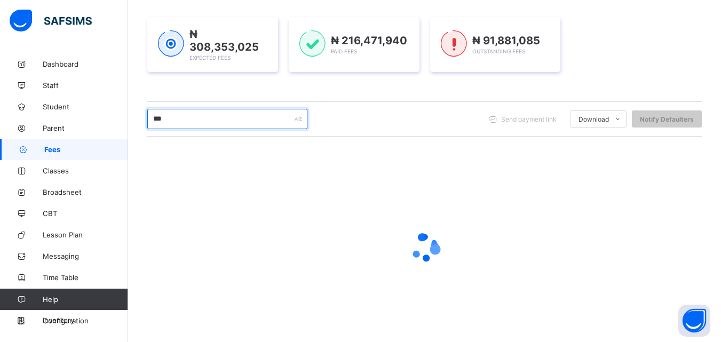
click at [180, 118] on input "***" at bounding box center [227, 119] width 160 height 20
type input "****"
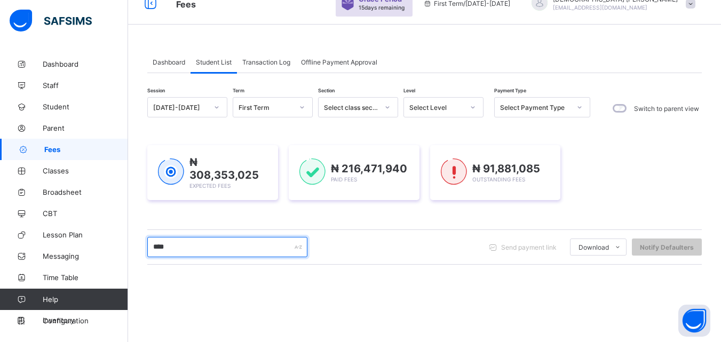
scroll to position [0, 0]
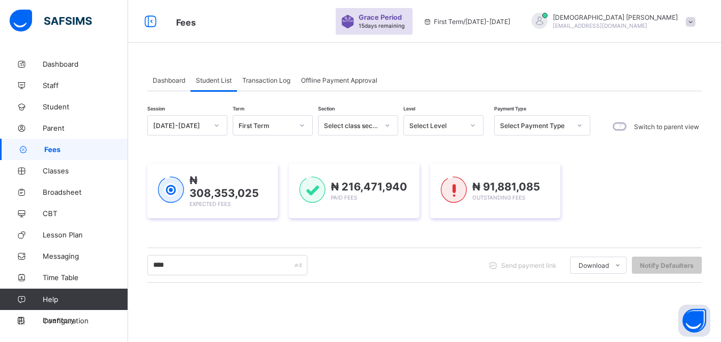
click at [474, 123] on icon at bounding box center [473, 125] width 6 height 11
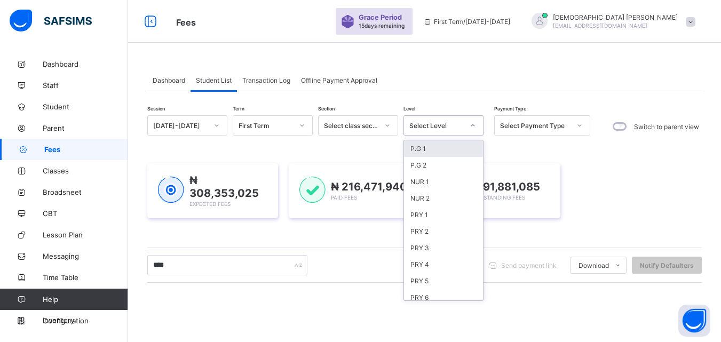
click at [474, 123] on icon at bounding box center [473, 125] width 6 height 11
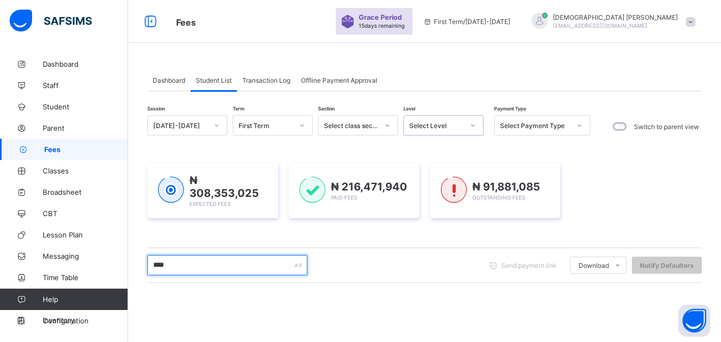
click at [214, 265] on input "****" at bounding box center [227, 265] width 160 height 20
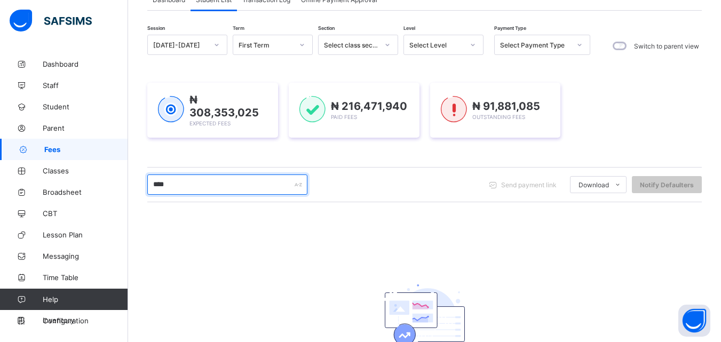
scroll to position [85, 0]
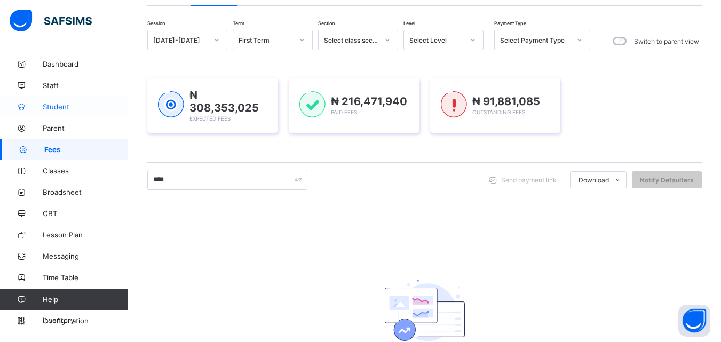
click at [61, 105] on span "Student" at bounding box center [85, 106] width 85 height 9
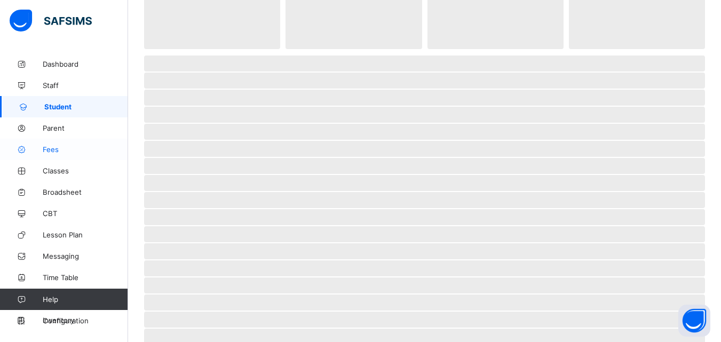
click at [53, 149] on span "Fees" at bounding box center [85, 149] width 85 height 9
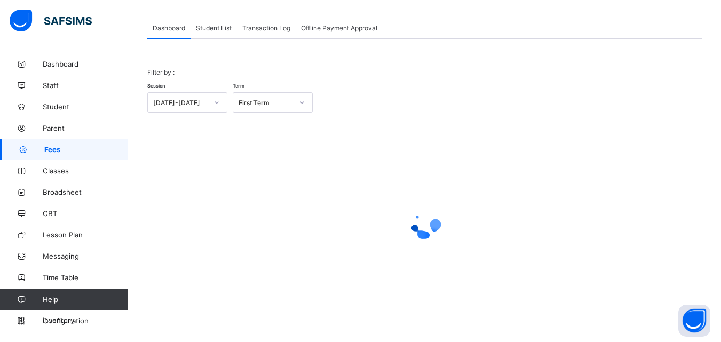
click at [210, 27] on span "Student List" at bounding box center [214, 28] width 36 height 8
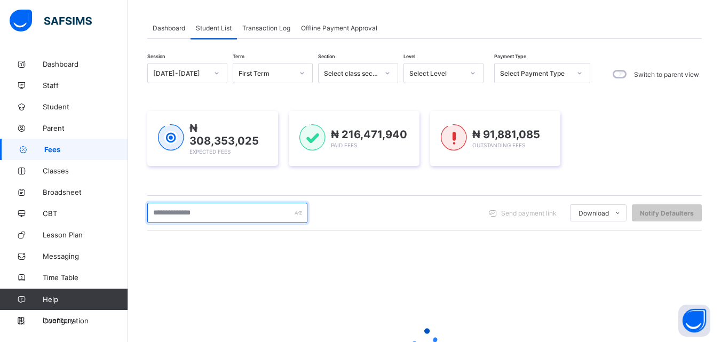
click at [185, 210] on input "text" at bounding box center [227, 213] width 160 height 20
click at [222, 209] on input "text" at bounding box center [227, 213] width 160 height 20
click at [208, 214] on input "text" at bounding box center [227, 213] width 160 height 20
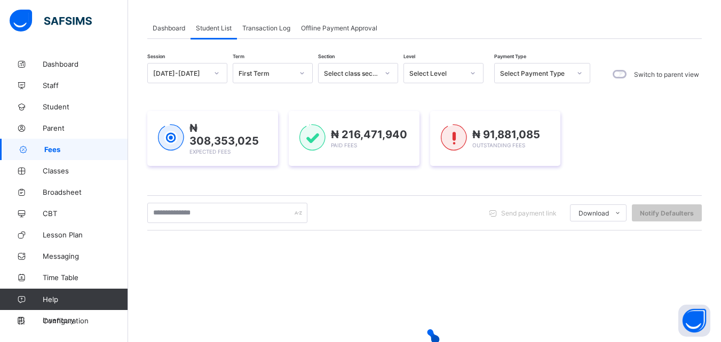
click at [346, 216] on div "Send payment link Download Students Payment Students Payment Status Student Ite…" at bounding box center [424, 213] width 555 height 20
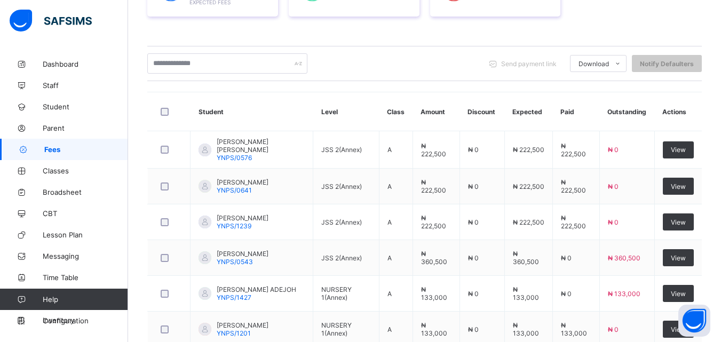
scroll to position [373, 0]
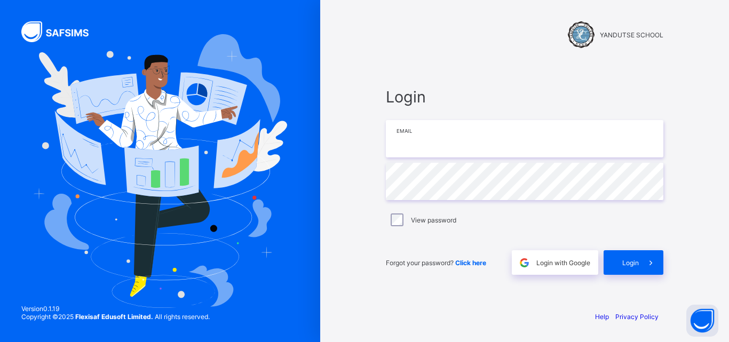
type input "**********"
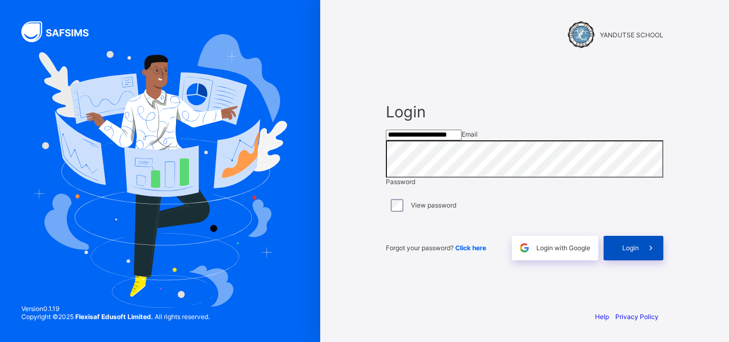
click at [633, 252] on span "Login" at bounding box center [630, 248] width 17 height 8
